Goal: Entertainment & Leisure: Consume media (video, audio)

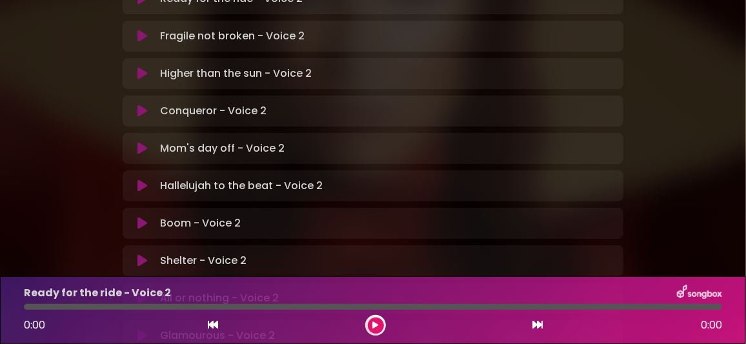
scroll to position [386, 0]
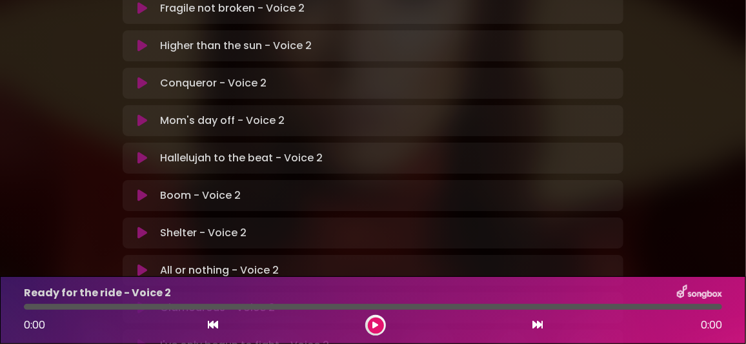
click at [142, 339] on icon at bounding box center [142, 345] width 10 height 13
click at [500, 287] on div "I've only begun to fight - Voice 2" at bounding box center [373, 293] width 714 height 17
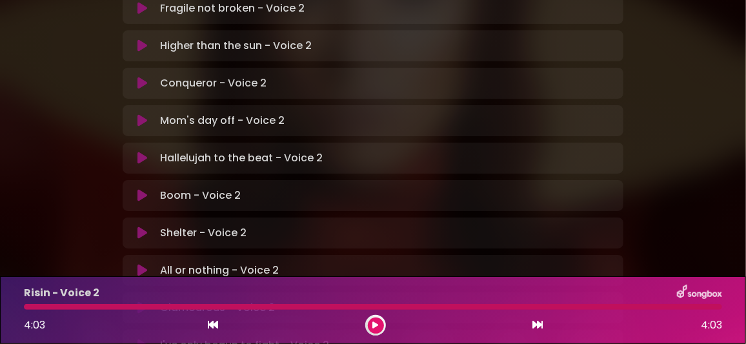
click at [378, 326] on button at bounding box center [376, 325] width 16 height 16
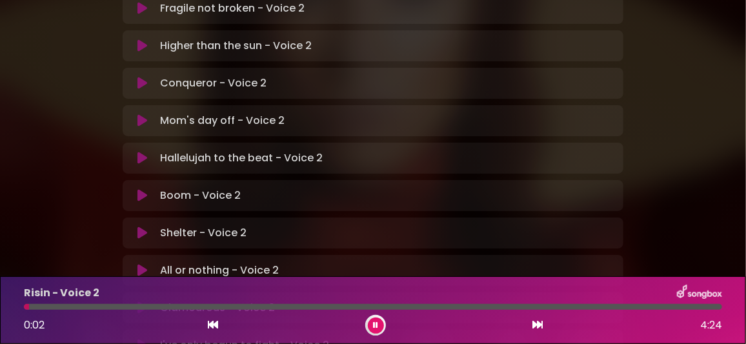
click at [375, 323] on icon at bounding box center [375, 325] width 5 height 8
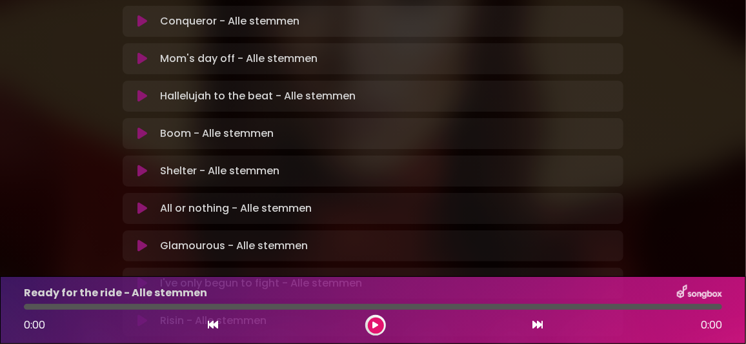
scroll to position [497, 0]
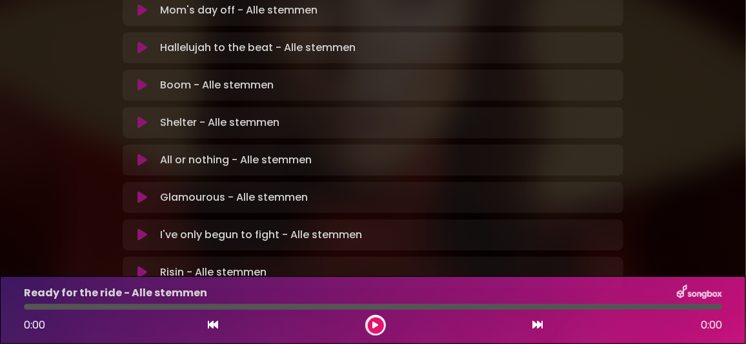
click at [141, 228] on icon at bounding box center [142, 234] width 10 height 13
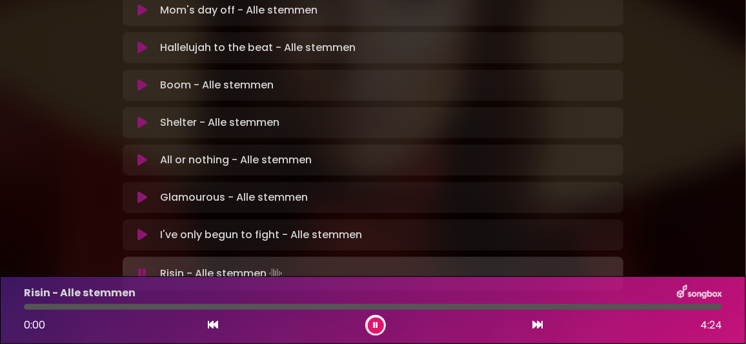
scroll to position [499, 0]
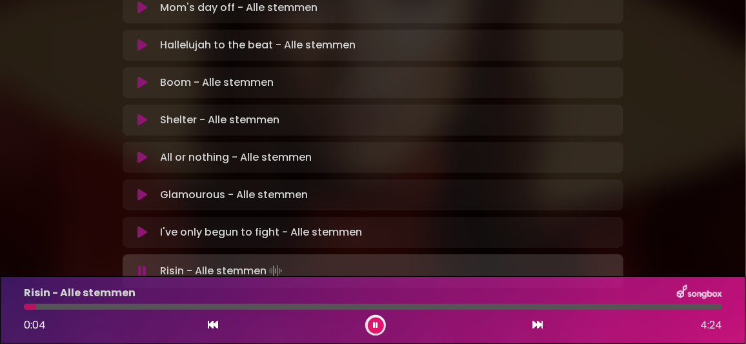
drag, startPoint x: 379, startPoint y: 325, endPoint x: 277, endPoint y: 174, distance: 182.2
click at [379, 322] on button at bounding box center [376, 325] width 16 height 16
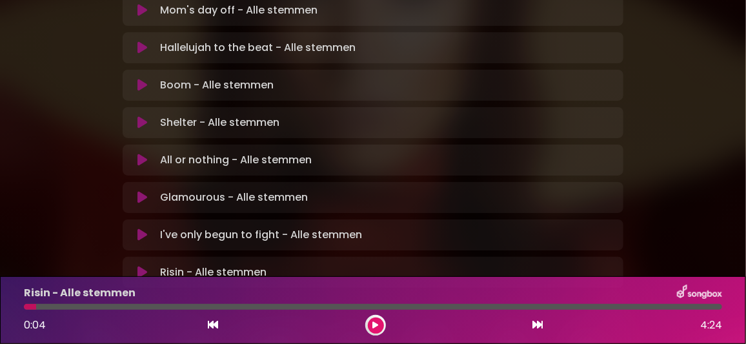
click at [141, 266] on icon at bounding box center [142, 272] width 10 height 13
